Goal: Consume media (video, audio)

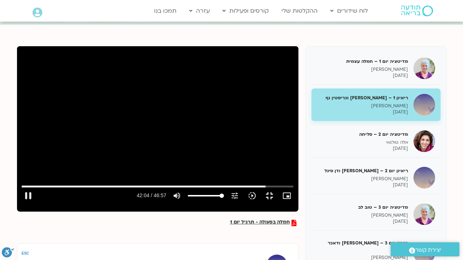
click at [165, 102] on div "Skip Ad 8:56 pause 42:04 / 46:57 volume_up Mute tune Resolution Auto 720p slow_…" at bounding box center [157, 125] width 281 height 158
click at [162, 51] on div "Skip Ad 8:56 play_arrow 42:04 / 46:57 volume_up Mute tune Resolution Auto 720p …" at bounding box center [157, 125] width 281 height 158
click at [293, 189] on input "Seek" at bounding box center [157, 186] width 271 height 4
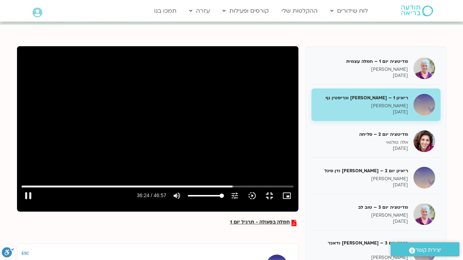
click at [298, 200] on div "Skip Ad 36:21 pause 36:24 / 46:57 volume_up Mute tune Resolution Auto 720p slow…" at bounding box center [157, 125] width 281 height 158
click at [298, 202] on div "Skip Ad 36:21 play_arrow 36:25 / 46:57 volume_up Mute tune Resolution Auto 720p…" at bounding box center [157, 125] width 281 height 158
click at [298, 202] on div "Skip Ad 36:21 pause 36:27 / 46:57 volume_up Mute tune Resolution Auto 720p slow…" at bounding box center [157, 125] width 281 height 158
click at [298, 202] on div "Skip Ad 36:21 play_arrow 36:27 / 46:57 volume_up Mute tune Resolution Auto 720p…" at bounding box center [157, 125] width 281 height 158
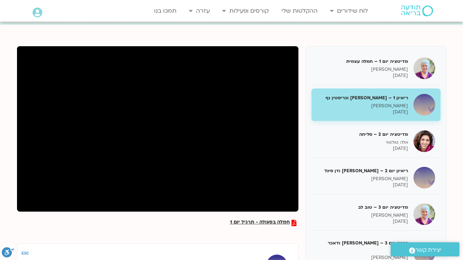
click at [298, 202] on div "Skip Ad 36:21 pause 36:30 / 46:57 volume_up Mute tune Resolution Auto 720p slow…" at bounding box center [157, 125] width 281 height 158
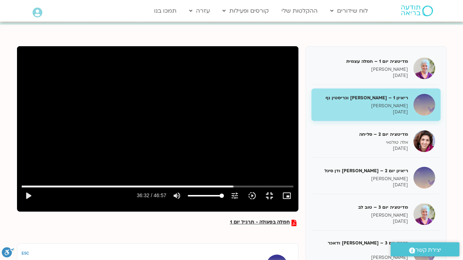
click at [298, 202] on div "Skip Ad 36:21 play_arrow 36:32 / 46:57 volume_up Mute tune Resolution Auto 720p…" at bounding box center [157, 125] width 281 height 158
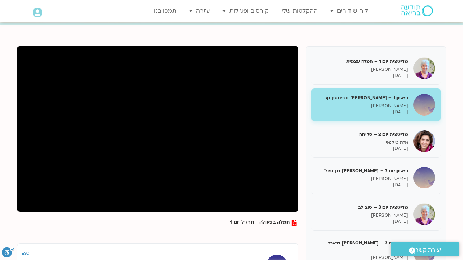
click at [298, 202] on div "Skip Ad 36:21 pause 36:32 / 46:57 volume_up Mute tune Resolution Auto 720p slow…" at bounding box center [157, 125] width 281 height 158
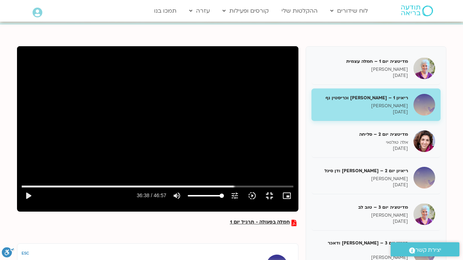
click at [298, 202] on div "Skip Ad 36:21 play_arrow 36:38 / 46:57 volume_up Mute tune Resolution Auto 720p…" at bounding box center [157, 125] width 281 height 158
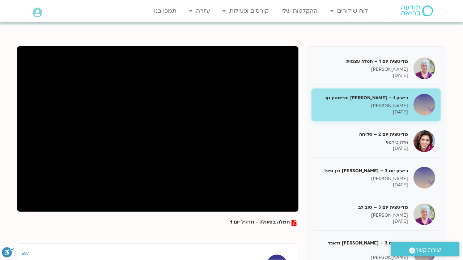
click at [298, 202] on div "Skip Ad 36:21 pause 36:38 / 46:57 volume_up Mute tune Resolution Auto 720p slow…" at bounding box center [157, 125] width 281 height 158
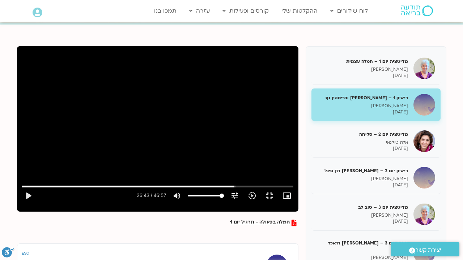
click at [298, 163] on div "Skip Ad 36:21 play_arrow 36:43 / 46:57 volume_up Mute tune Resolution Auto 720p…" at bounding box center [157, 125] width 281 height 158
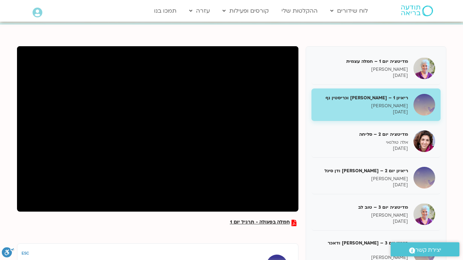
click at [298, 163] on div "Skip Ad 36:21 pause 36:46 / 46:57 volume_up Mute tune Resolution Auto 720p slow…" at bounding box center [157, 125] width 281 height 158
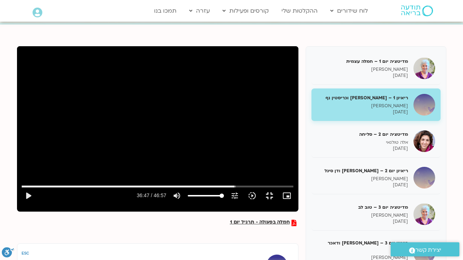
click at [298, 163] on div "Skip Ad 36:21 play_arrow 36:47 / 46:57 volume_up Mute tune Resolution Auto 720p…" at bounding box center [157, 125] width 281 height 158
click at [250, 176] on div "Skip Ad 36:21 pause 36:57 / 46:57 volume_up Mute tune Resolution Auto 720p slow…" at bounding box center [157, 125] width 281 height 158
click at [250, 177] on div "Skip Ad 36:21 play_arrow 36:58 / 46:57 volume_up Mute tune Resolution Auto 720p…" at bounding box center [157, 125] width 281 height 158
click at [249, 176] on div "Skip Ad 36:21 pause 37:12 / 46:57 volume_up Mute tune Resolution Auto 720p slow…" at bounding box center [157, 125] width 281 height 158
click at [249, 177] on div "Skip Ad 36:21 play_arrow 37:12 / 46:57 volume_up Mute tune Resolution Auto 720p…" at bounding box center [157, 125] width 281 height 158
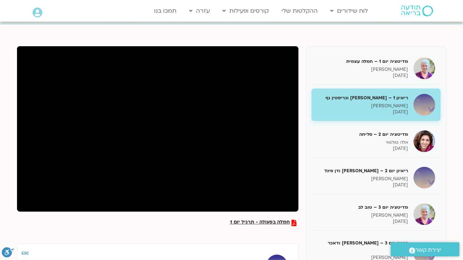
click at [250, 176] on div "Skip Ad 36:21 pause 37:15 / 46:57 volume_up Mute tune Resolution Auto 720p slow…" at bounding box center [157, 125] width 281 height 158
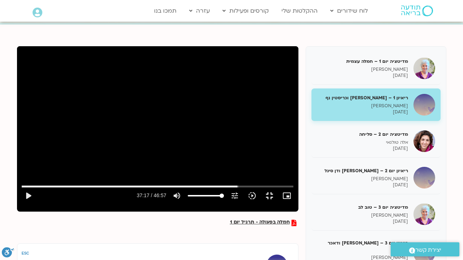
click at [250, 176] on div "Skip Ad 36:21 play_arrow 37:17 / 46:57 volume_up Mute tune Resolution Auto 720p…" at bounding box center [157, 125] width 281 height 158
click at [20, 205] on button "pause" at bounding box center [28, 195] width 17 height 17
type input "2266.27335"
click at [278, 205] on button "fullscreen_exit" at bounding box center [269, 195] width 17 height 17
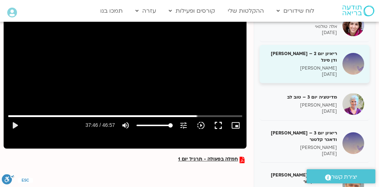
scroll to position [142, 0]
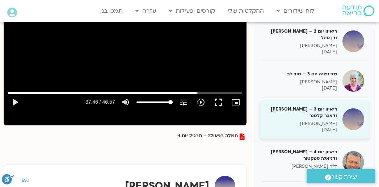
click at [298, 131] on p "10/10/2025" at bounding box center [301, 130] width 72 height 6
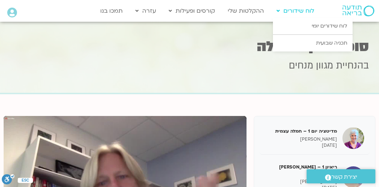
click at [286, 14] on link "לוח שידורים" at bounding box center [295, 11] width 45 height 14
click at [314, 25] on link "לוח שידורים יומי" at bounding box center [313, 26] width 80 height 17
click at [322, 26] on link "לוח שידורים יומי" at bounding box center [313, 26] width 80 height 17
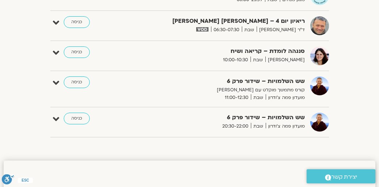
scroll to position [253, 0]
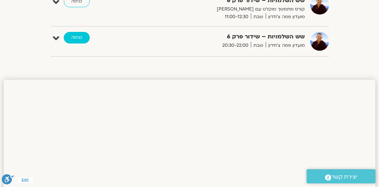
click at [81, 40] on link "כניסה" at bounding box center [77, 38] width 26 height 12
